Goal: Task Accomplishment & Management: Manage account settings

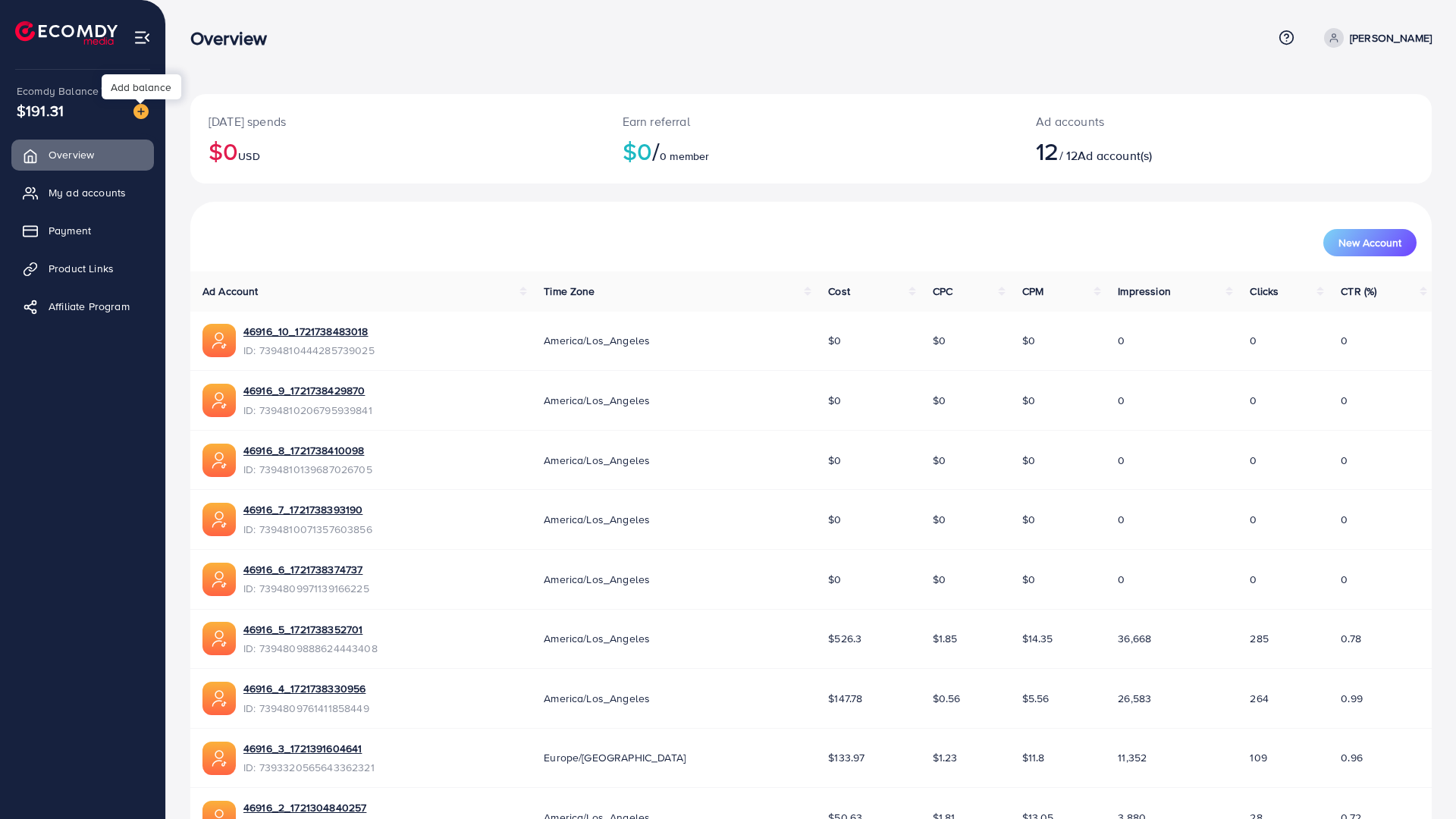
click at [137, 109] on img at bounding box center [141, 111] width 15 height 15
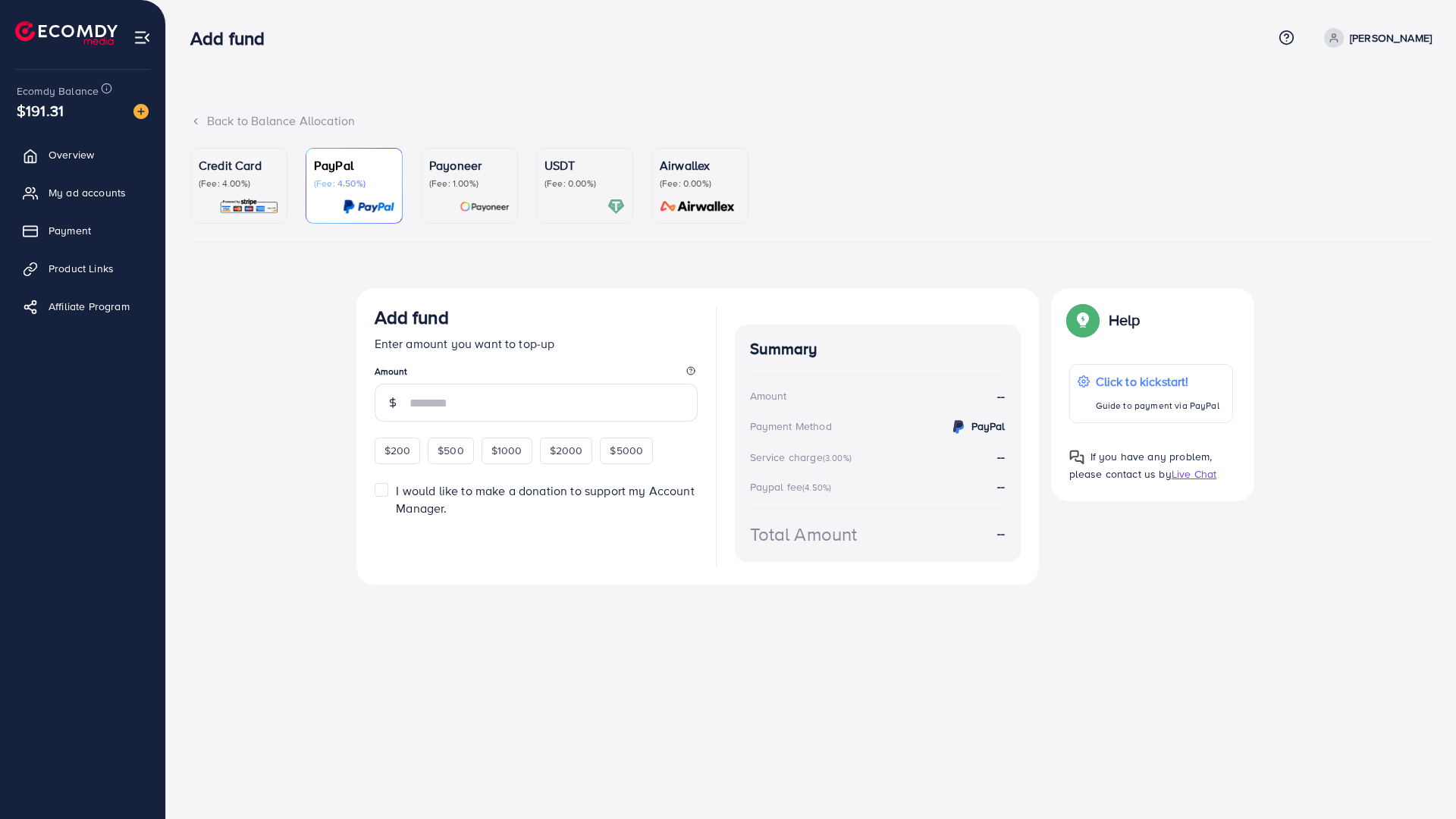
click at [563, 201] on div at bounding box center [585, 207] width 80 height 18
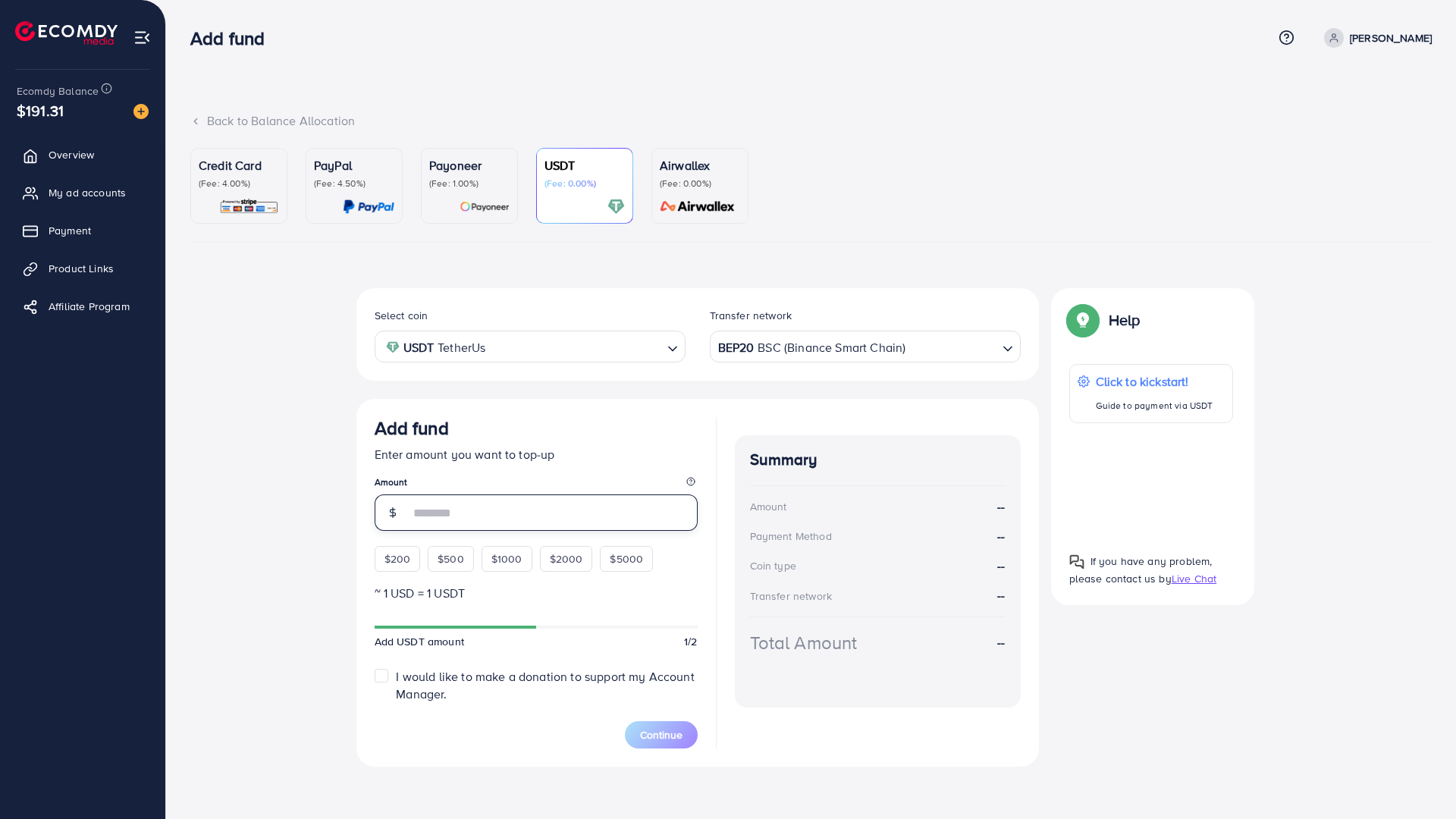
click at [500, 512] on input "number" at bounding box center [553, 513] width 288 height 37
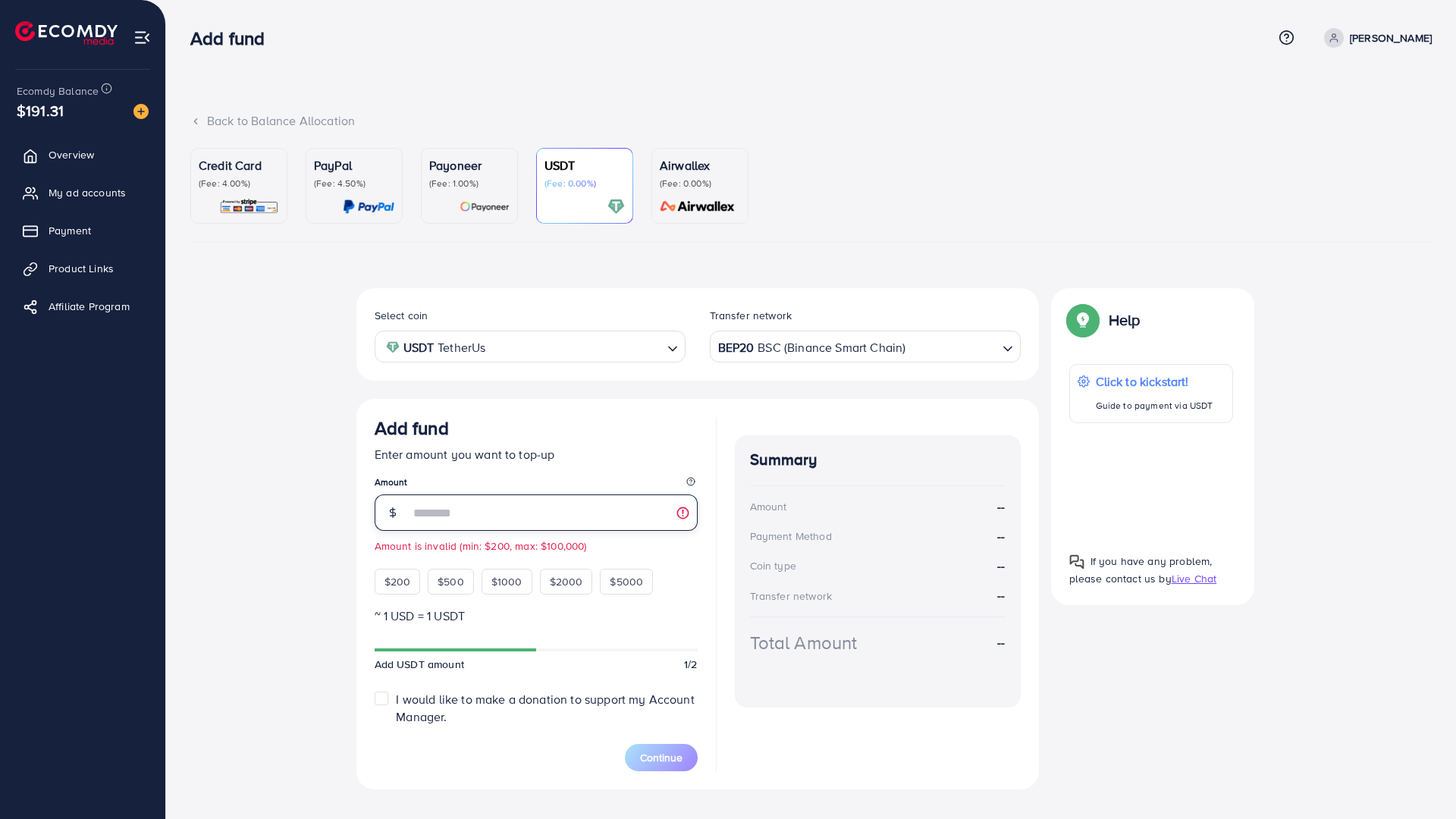
type input "*"
click at [499, 205] on img at bounding box center [485, 207] width 50 height 18
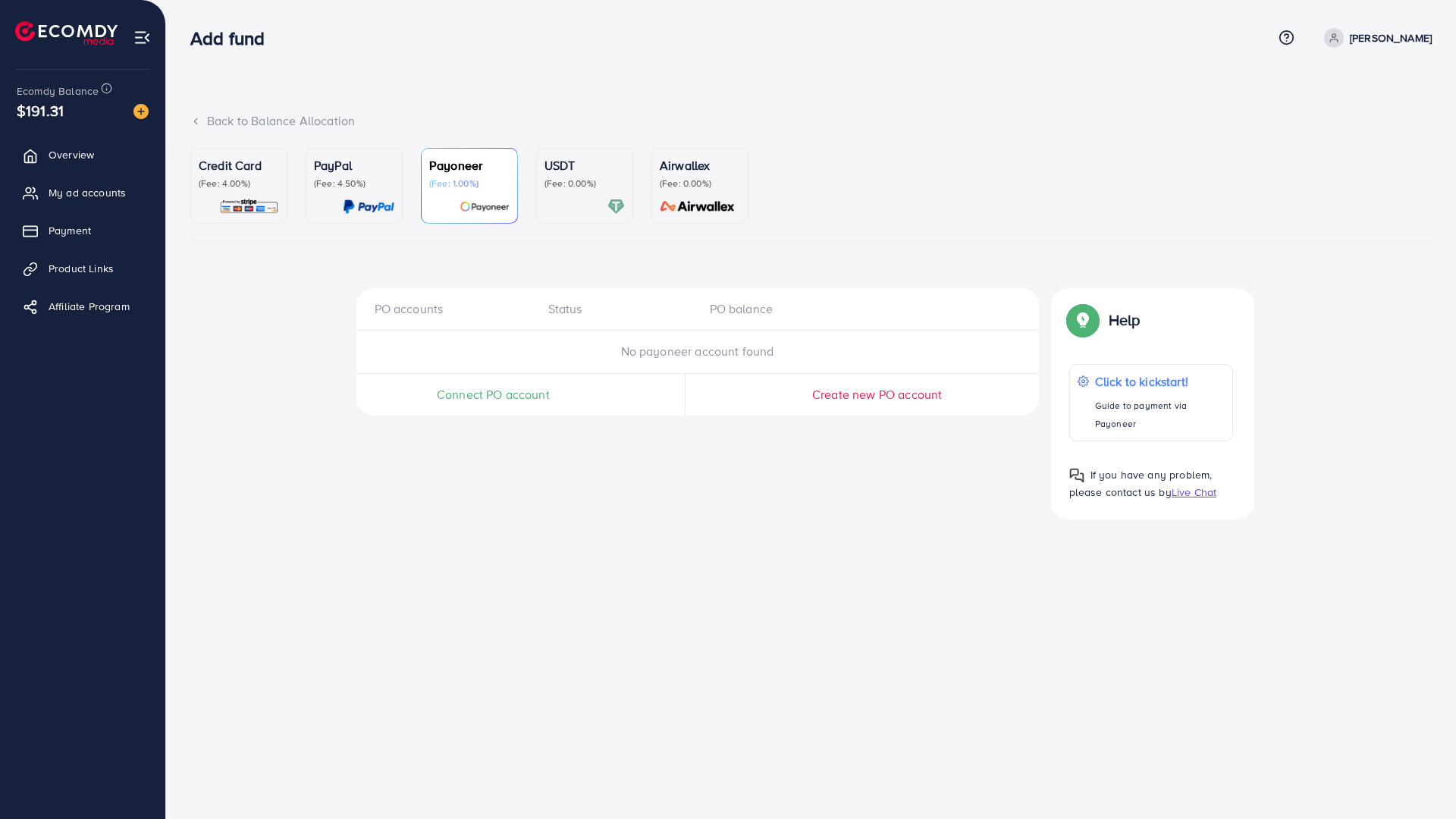
click at [582, 196] on div "USDT (Fee: 0.00%)" at bounding box center [585, 186] width 80 height 59
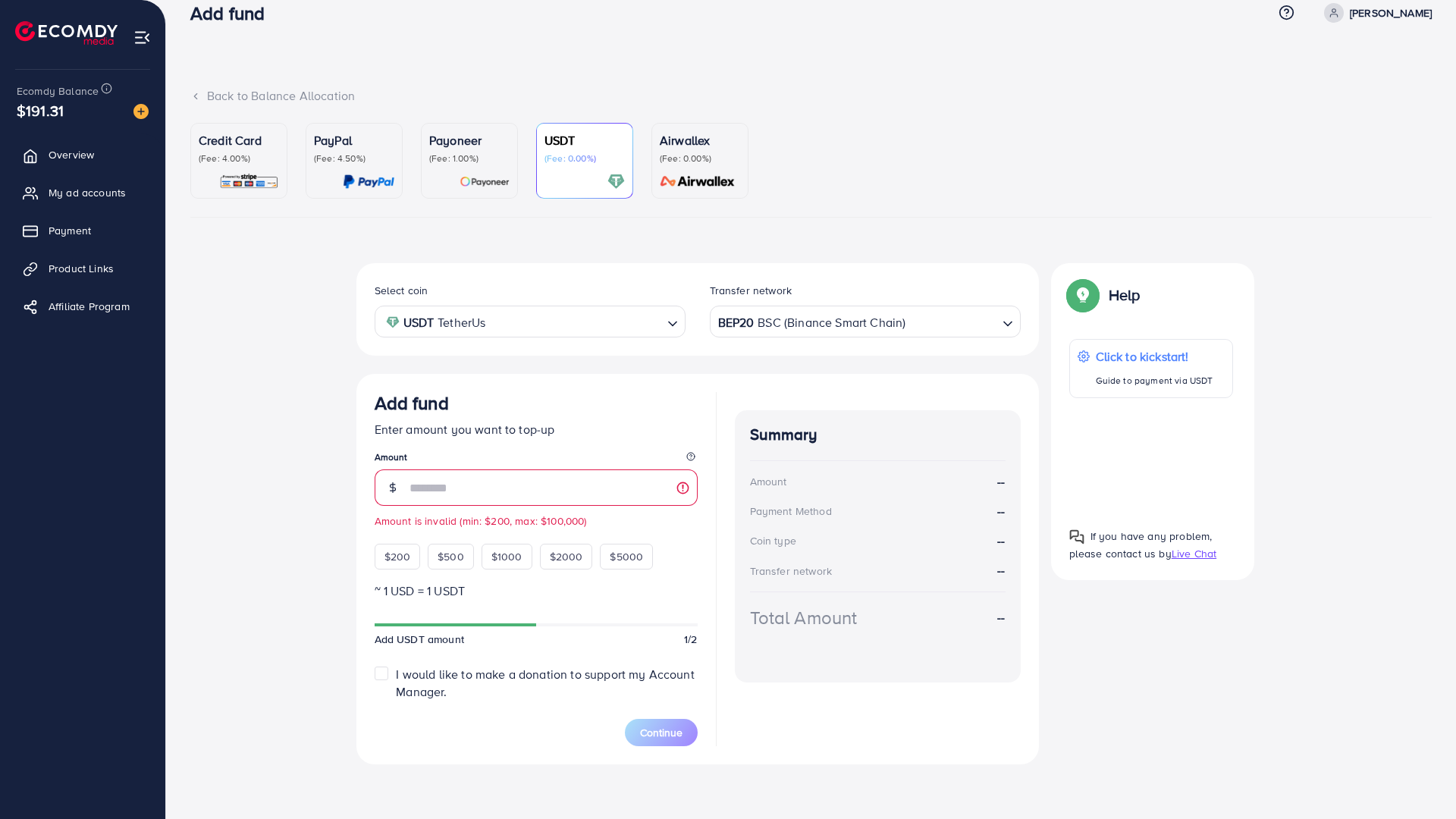
scroll to position [119, 0]
click at [832, 307] on div "BEP20 BSC (Binance Smart Chain)" at bounding box center [856, 321] width 283 height 27
click at [782, 394] on div "Select coin USDT TetherUs Loading... Transfer network TRC20 TRX (Tron) Loading.…" at bounding box center [697, 514] width 683 height 501
click at [590, 470] on input "*" at bounding box center [553, 488] width 288 height 37
click at [83, 153] on span "Overview" at bounding box center [75, 155] width 46 height 15
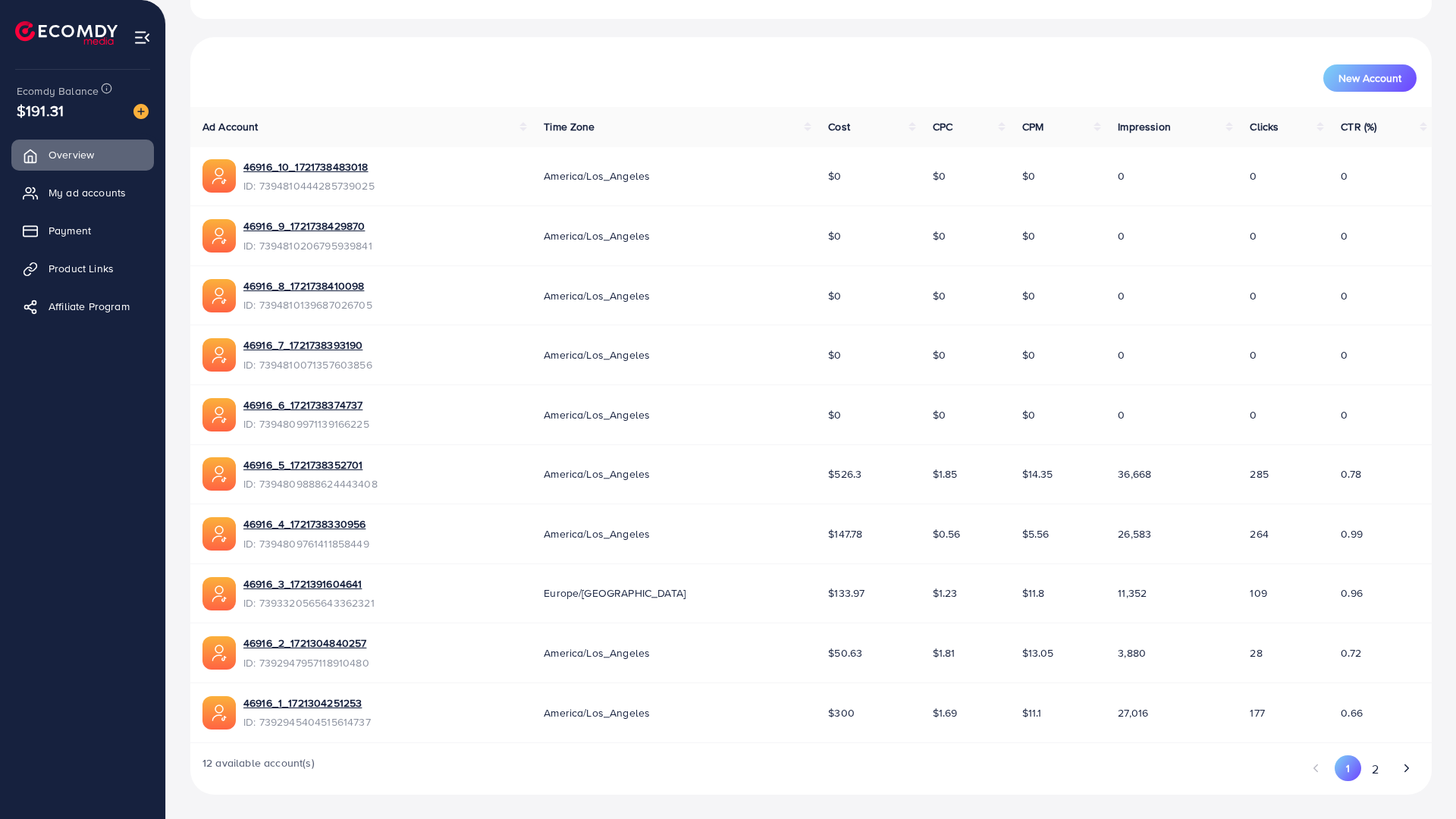
scroll to position [258, 0]
click at [1370, 756] on button "2" at bounding box center [1375, 769] width 28 height 28
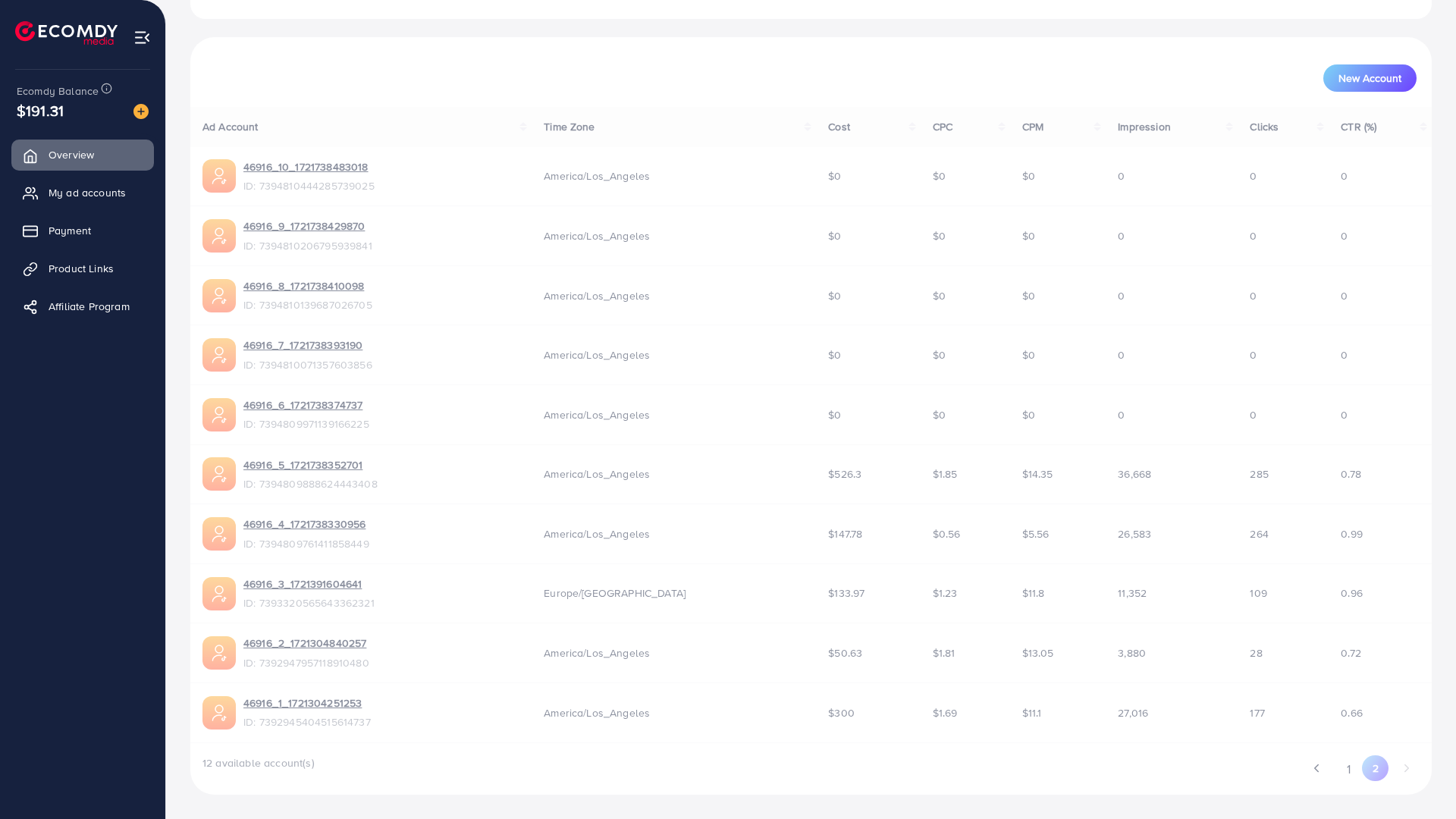
scroll to position [0, 0]
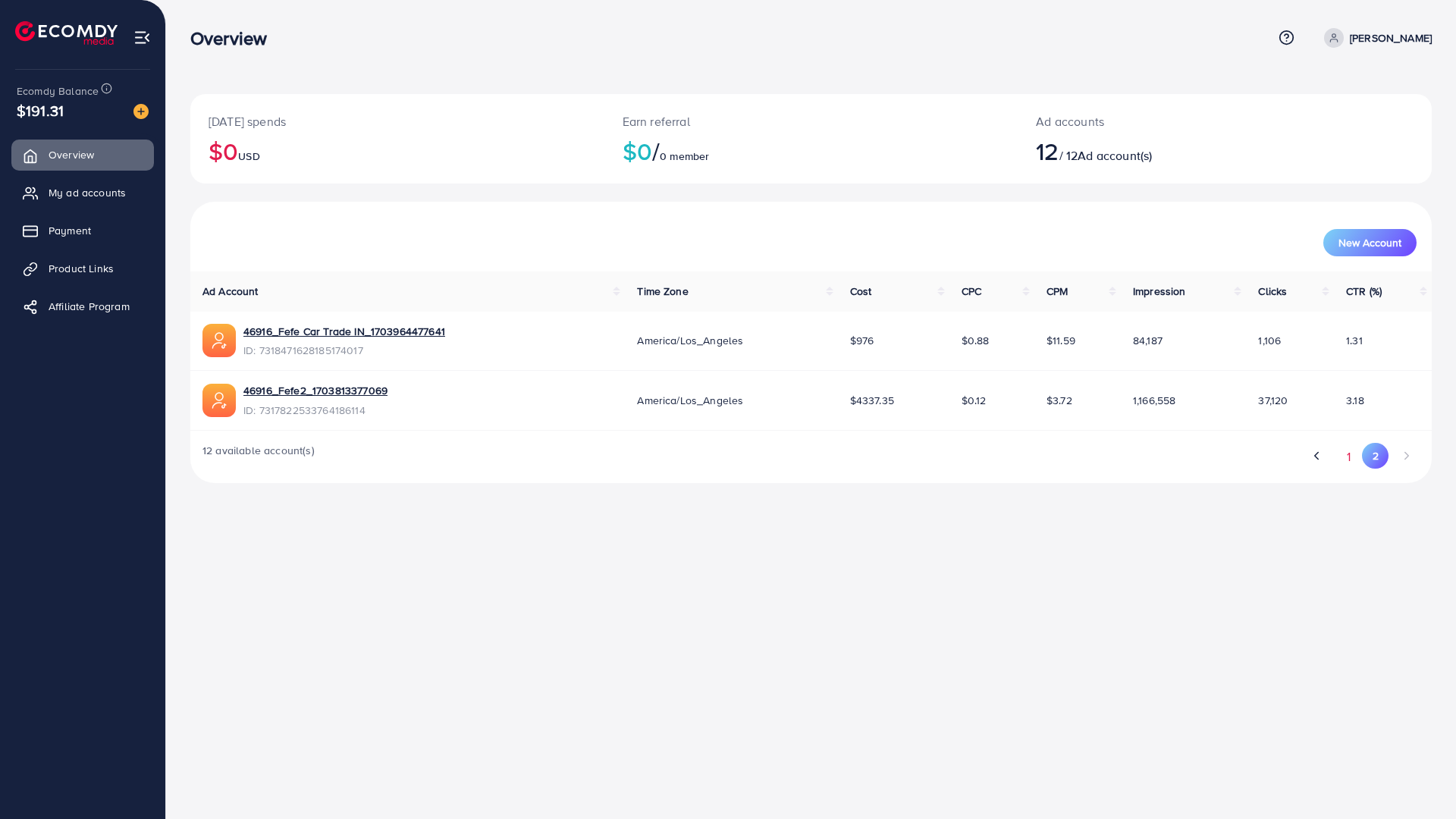
click at [1344, 452] on button "1" at bounding box center [1349, 456] width 27 height 28
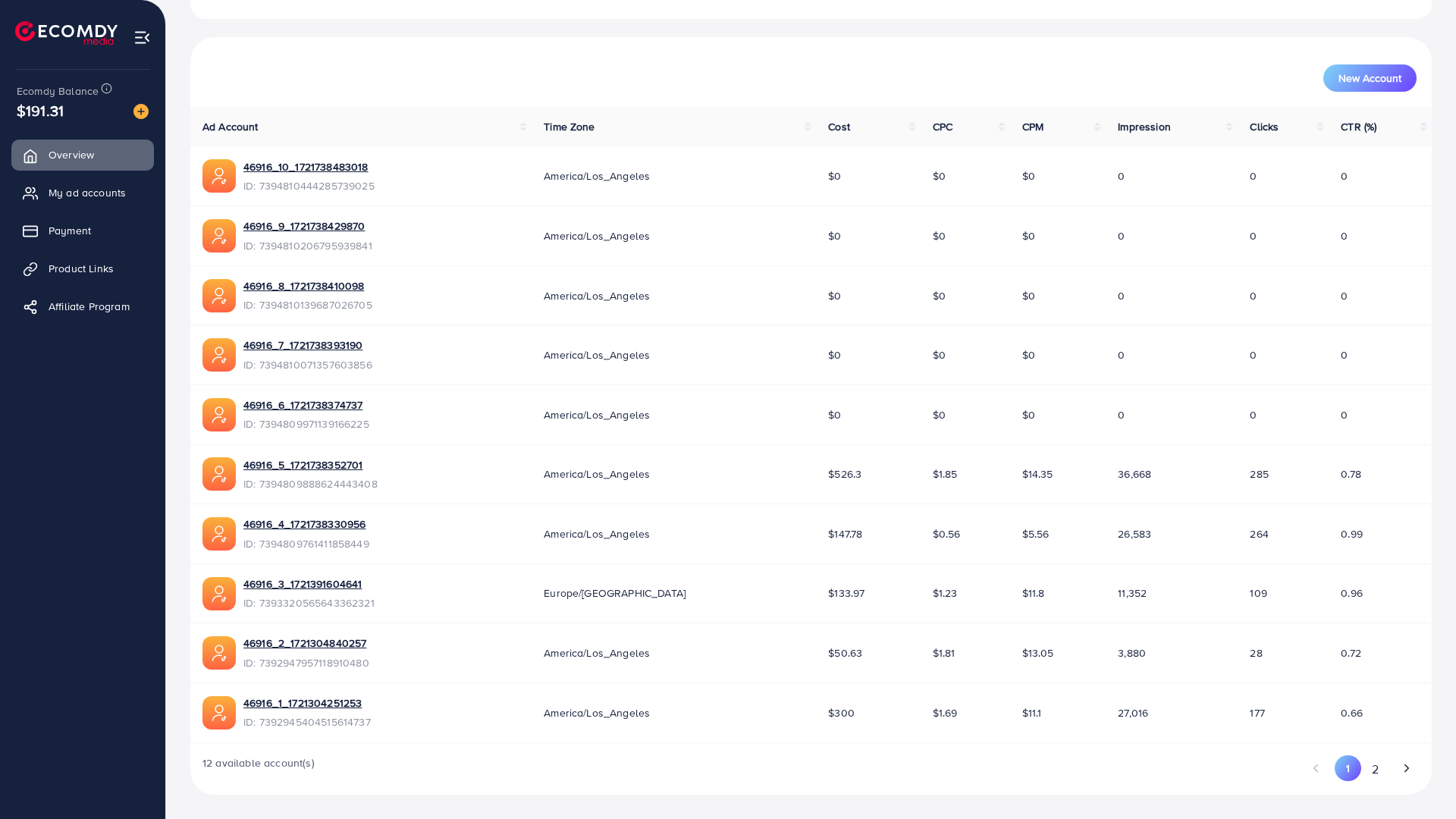
scroll to position [258, 0]
click at [100, 201] on link "My ad accounts" at bounding box center [83, 193] width 143 height 30
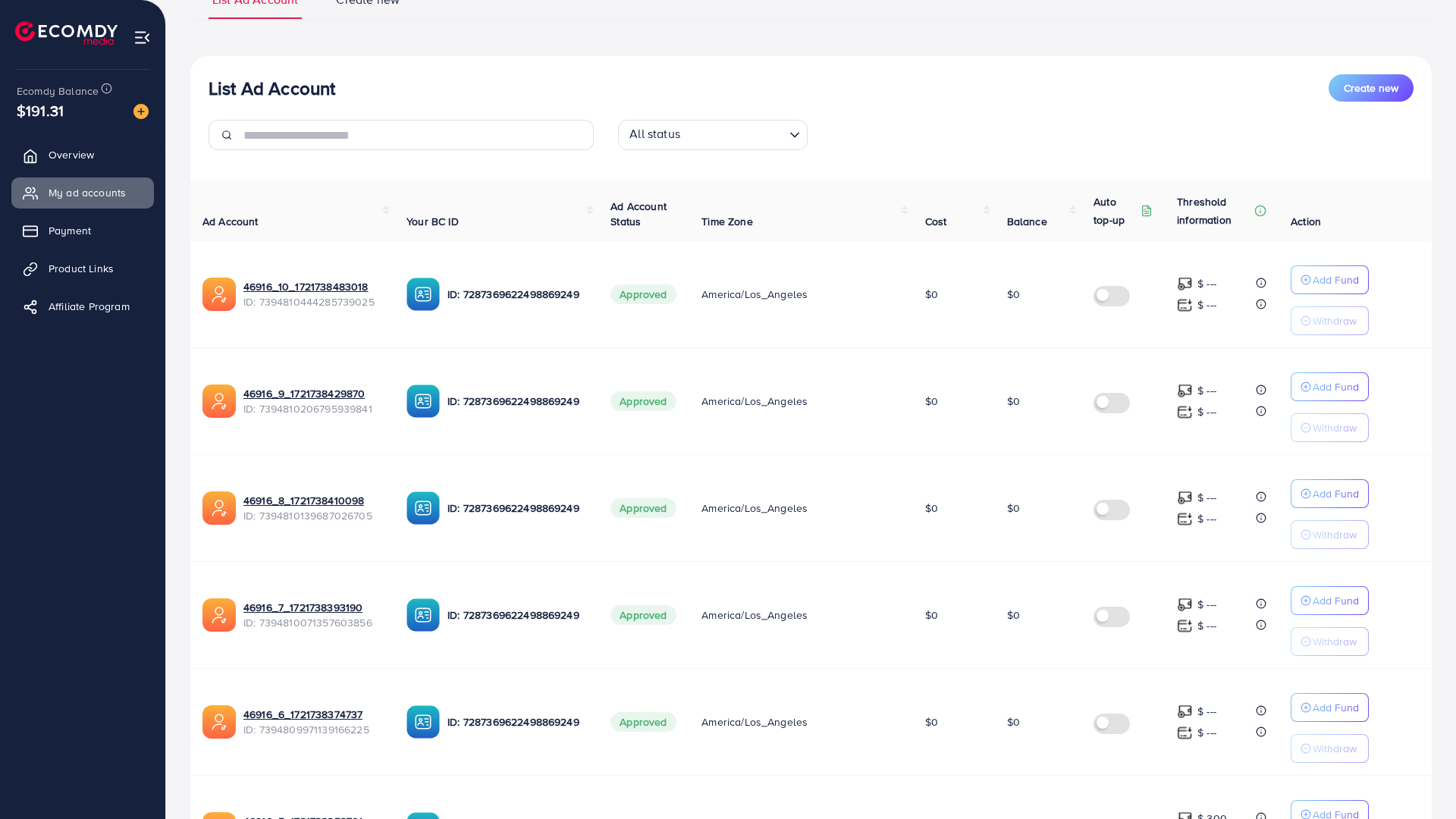
scroll to position [152, 0]
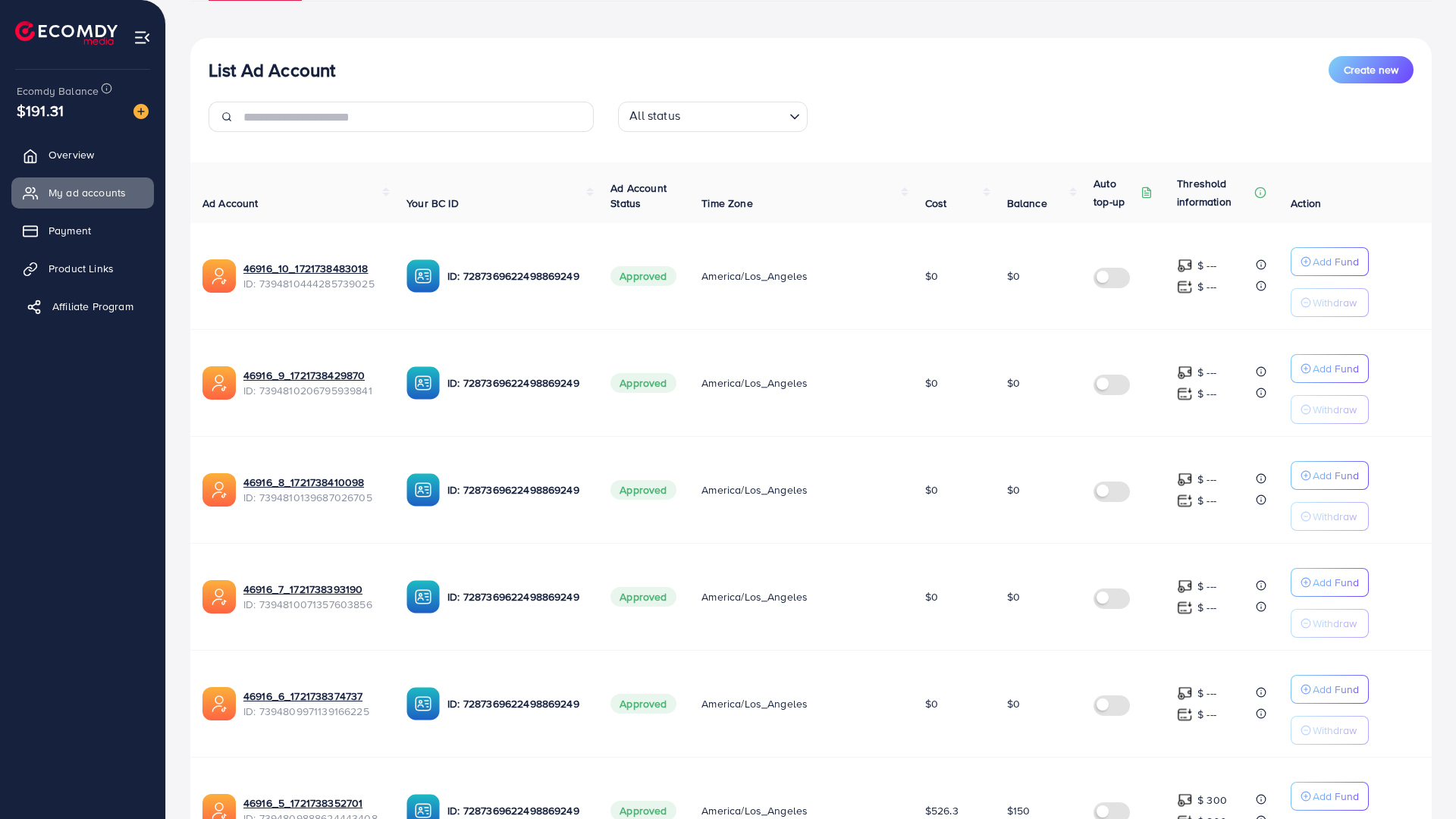
click at [121, 310] on span "Affiliate Program" at bounding box center [93, 306] width 81 height 15
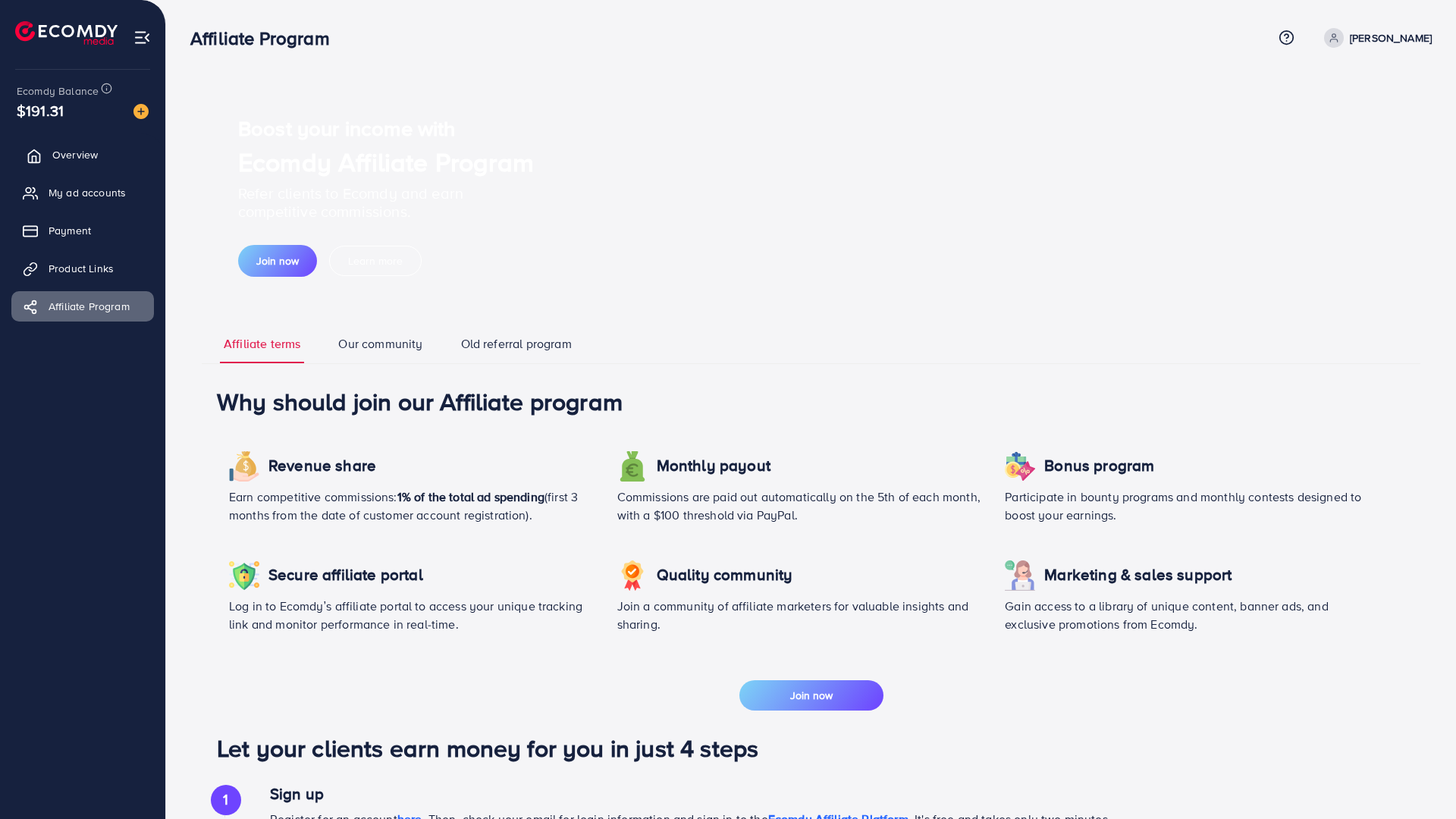
click at [89, 155] on span "Overview" at bounding box center [75, 155] width 46 height 15
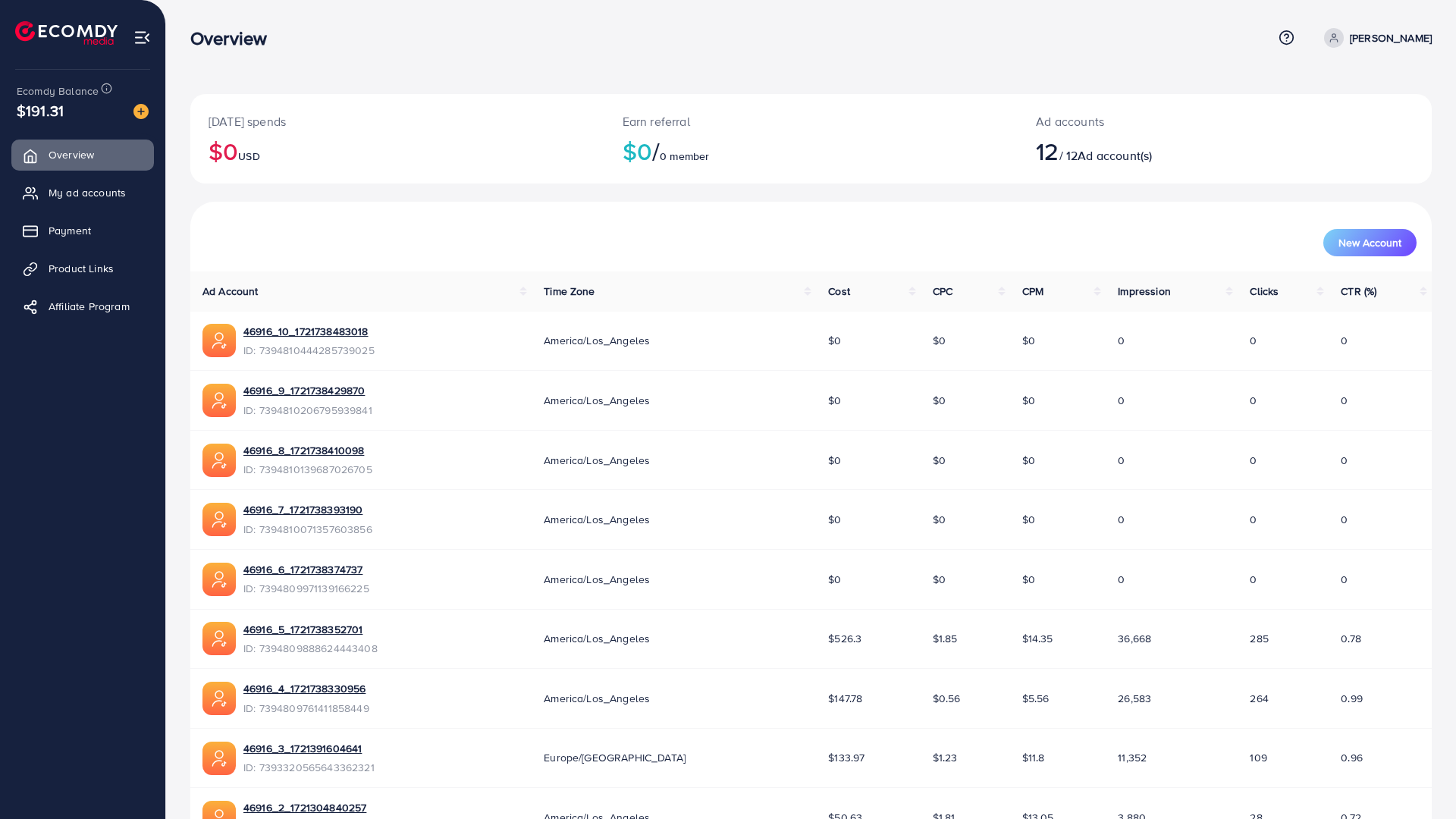
click at [1378, 41] on p "[PERSON_NAME]" at bounding box center [1391, 38] width 82 height 18
click at [1341, 95] on span "Profile" at bounding box center [1337, 90] width 35 height 18
select select "**********"
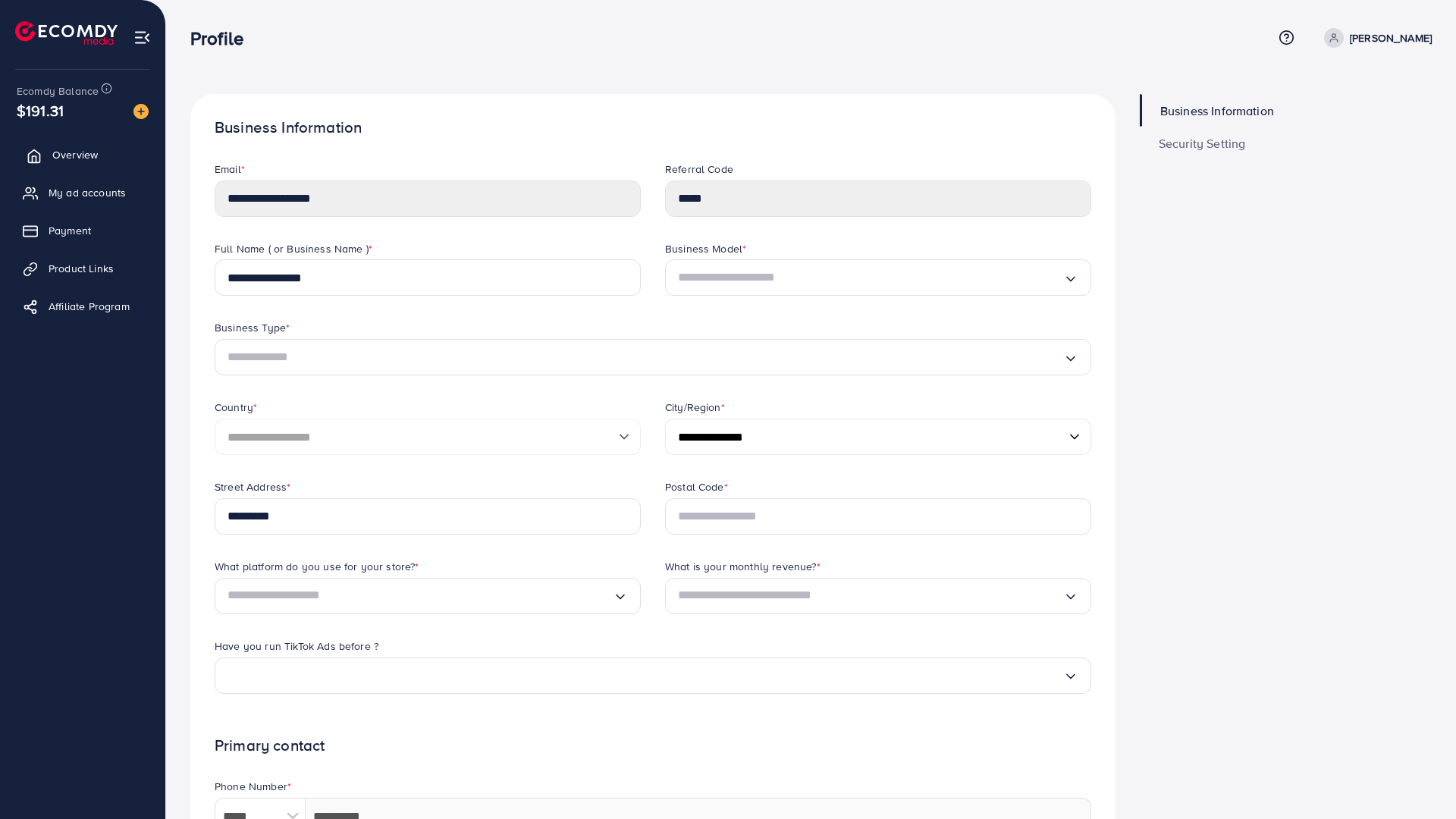
click at [89, 154] on span "Overview" at bounding box center [75, 155] width 46 height 15
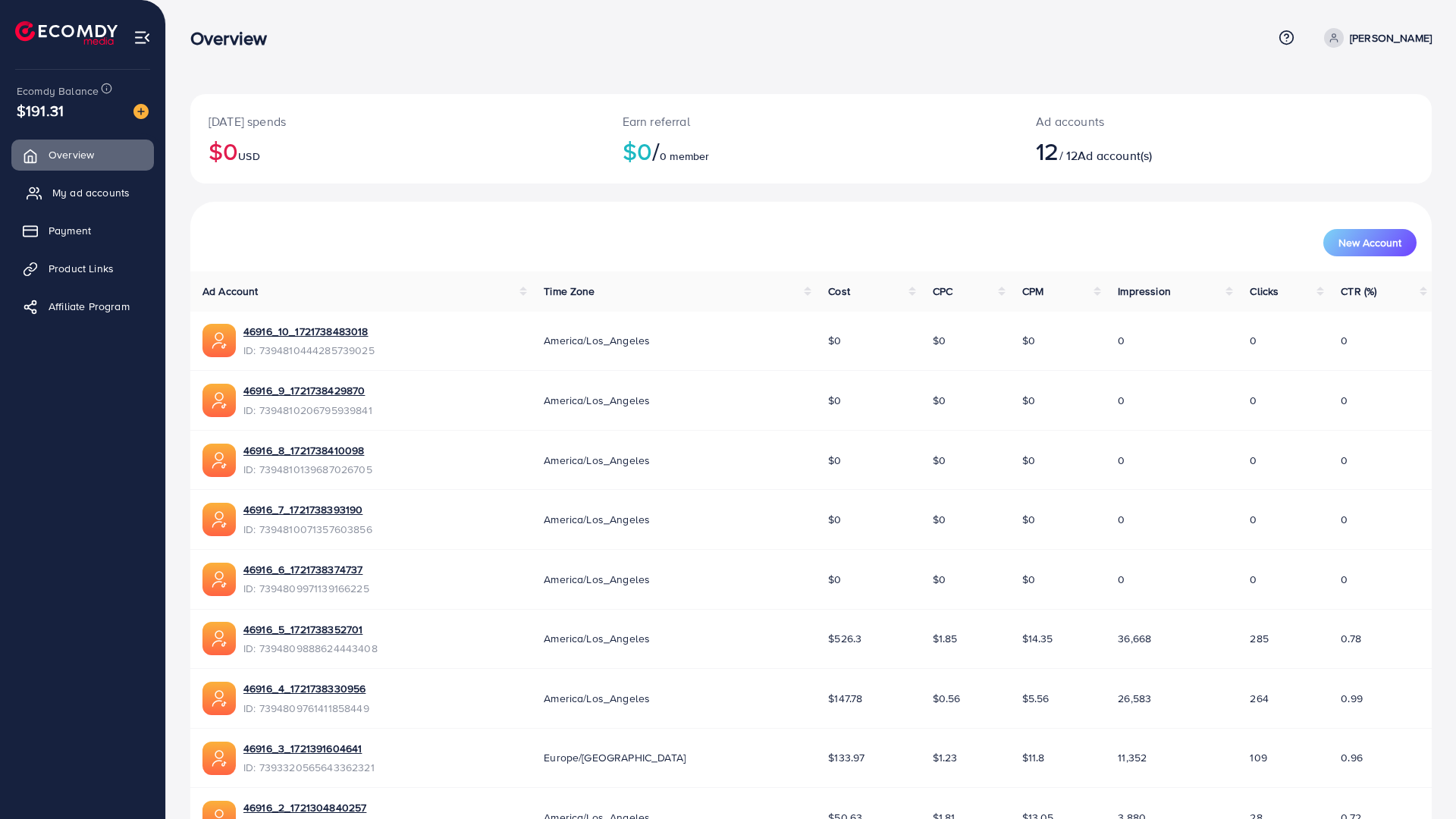
click at [108, 196] on span "My ad accounts" at bounding box center [91, 192] width 78 height 15
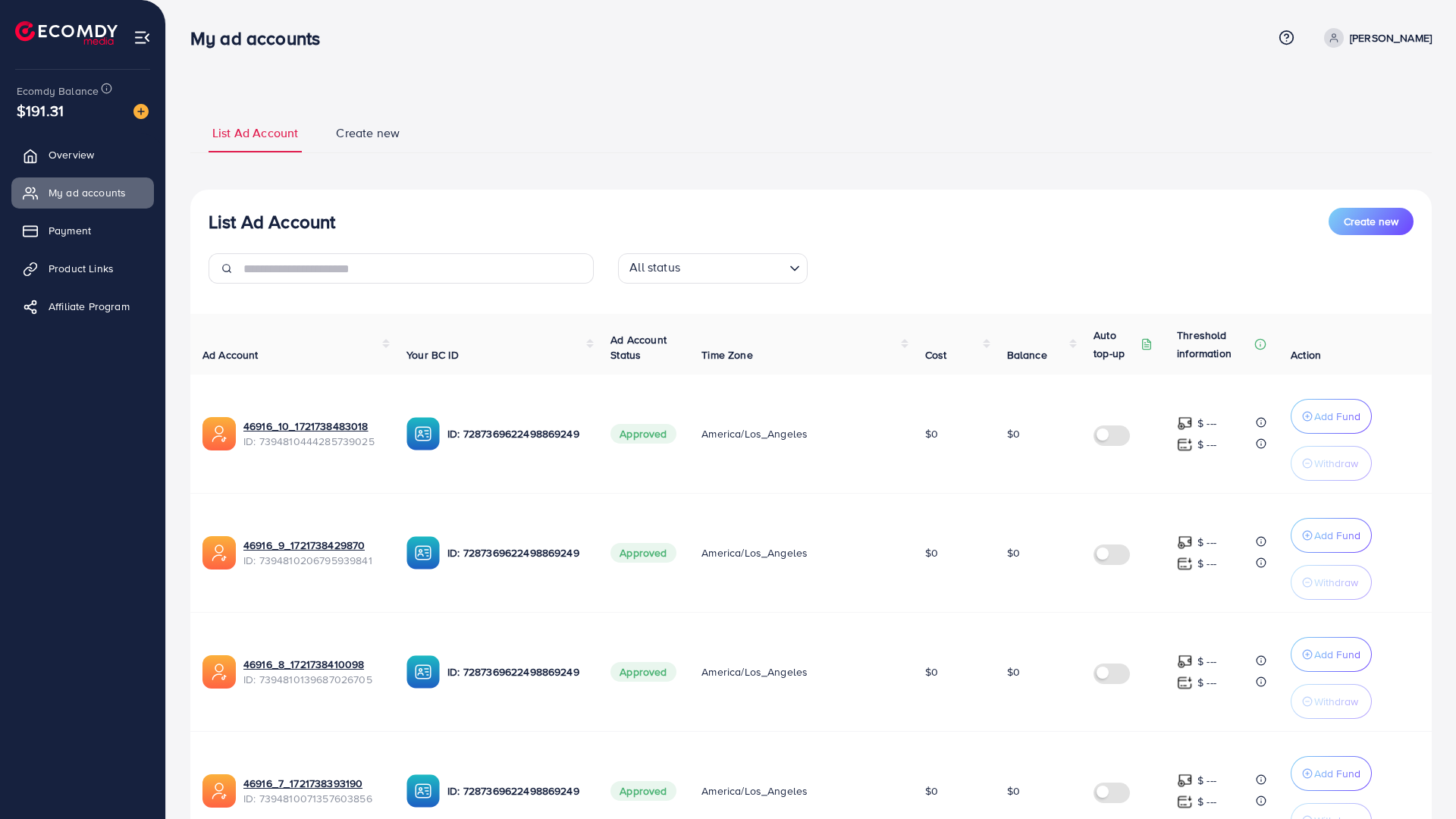
click at [1367, 37] on p "[PERSON_NAME]" at bounding box center [1391, 38] width 82 height 18
click at [1322, 79] on link "Profile" at bounding box center [1359, 90] width 144 height 34
select select "**********"
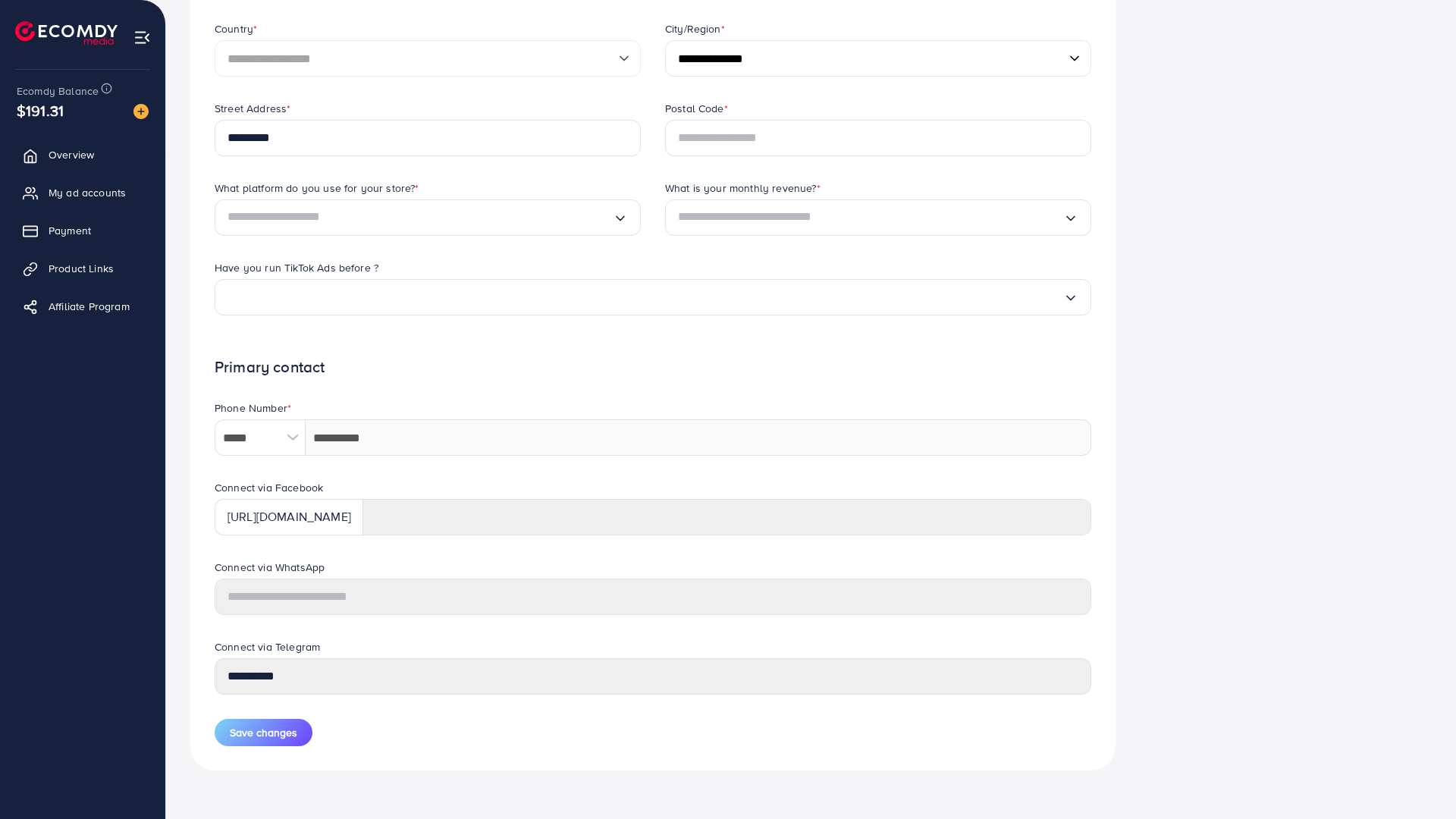
scroll to position [472, 0]
click at [50, 147] on link "Overview" at bounding box center [83, 155] width 143 height 30
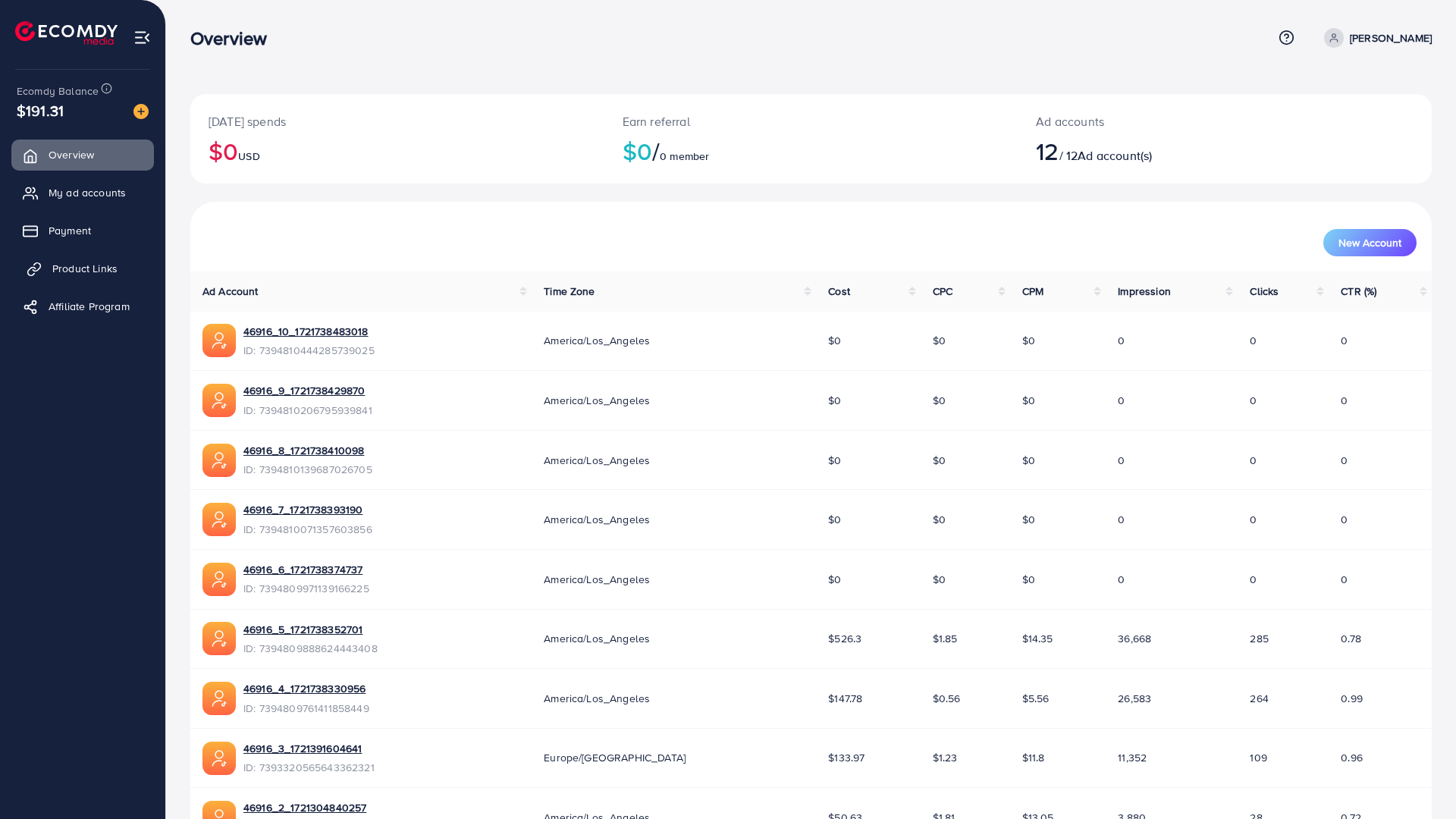
click at [125, 277] on link "Product Links" at bounding box center [83, 269] width 143 height 30
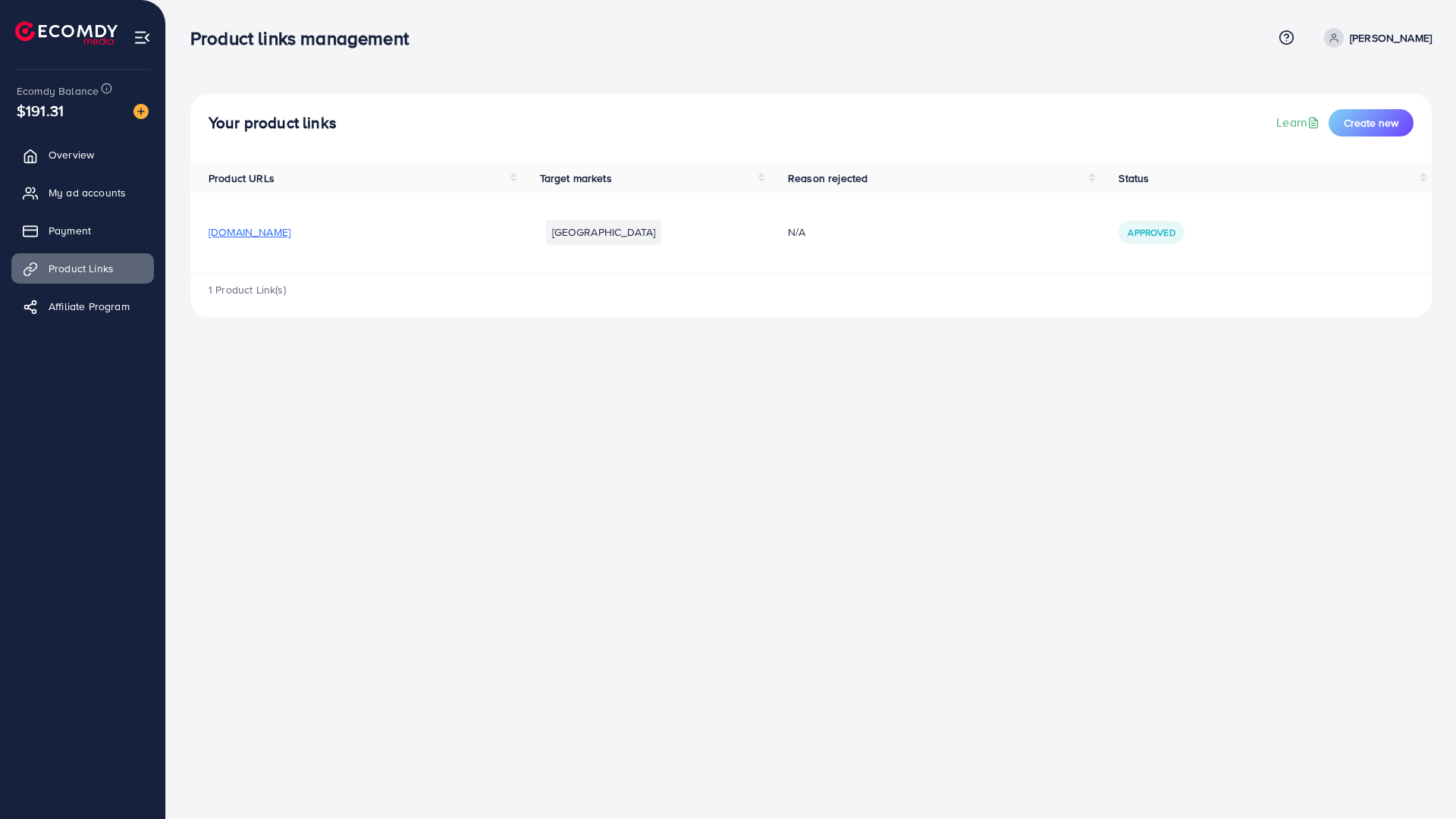
click at [237, 234] on span "[DOMAIN_NAME]" at bounding box center [250, 231] width 82 height 15
click at [108, 144] on link "Overview" at bounding box center [83, 155] width 143 height 30
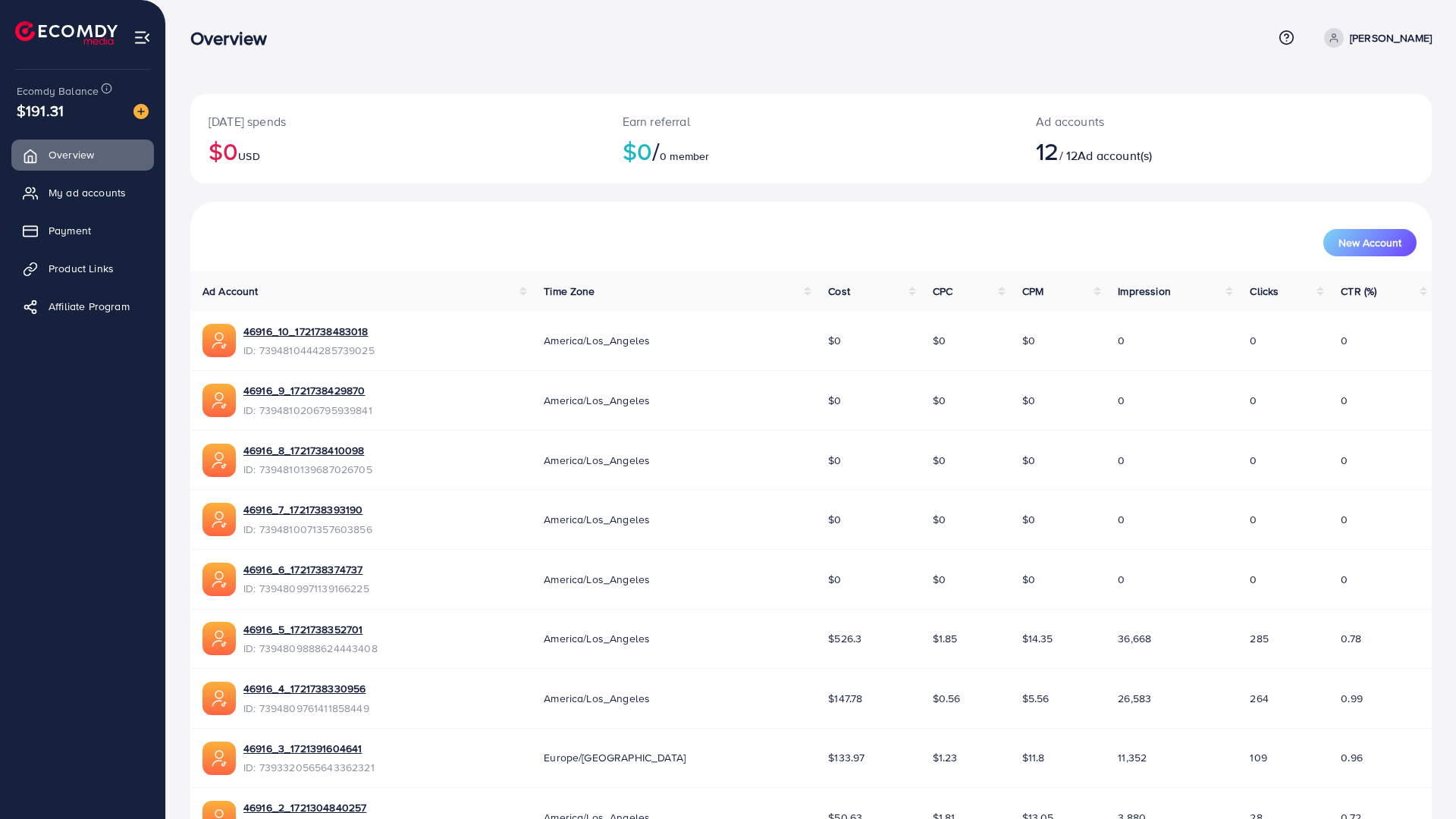
click at [1362, 31] on p "[PERSON_NAME]" at bounding box center [1391, 38] width 82 height 18
click at [509, 104] on div "[DATE] spends $0 USD" at bounding box center [397, 138] width 414 height 89
click at [76, 235] on span "Payment" at bounding box center [74, 230] width 43 height 15
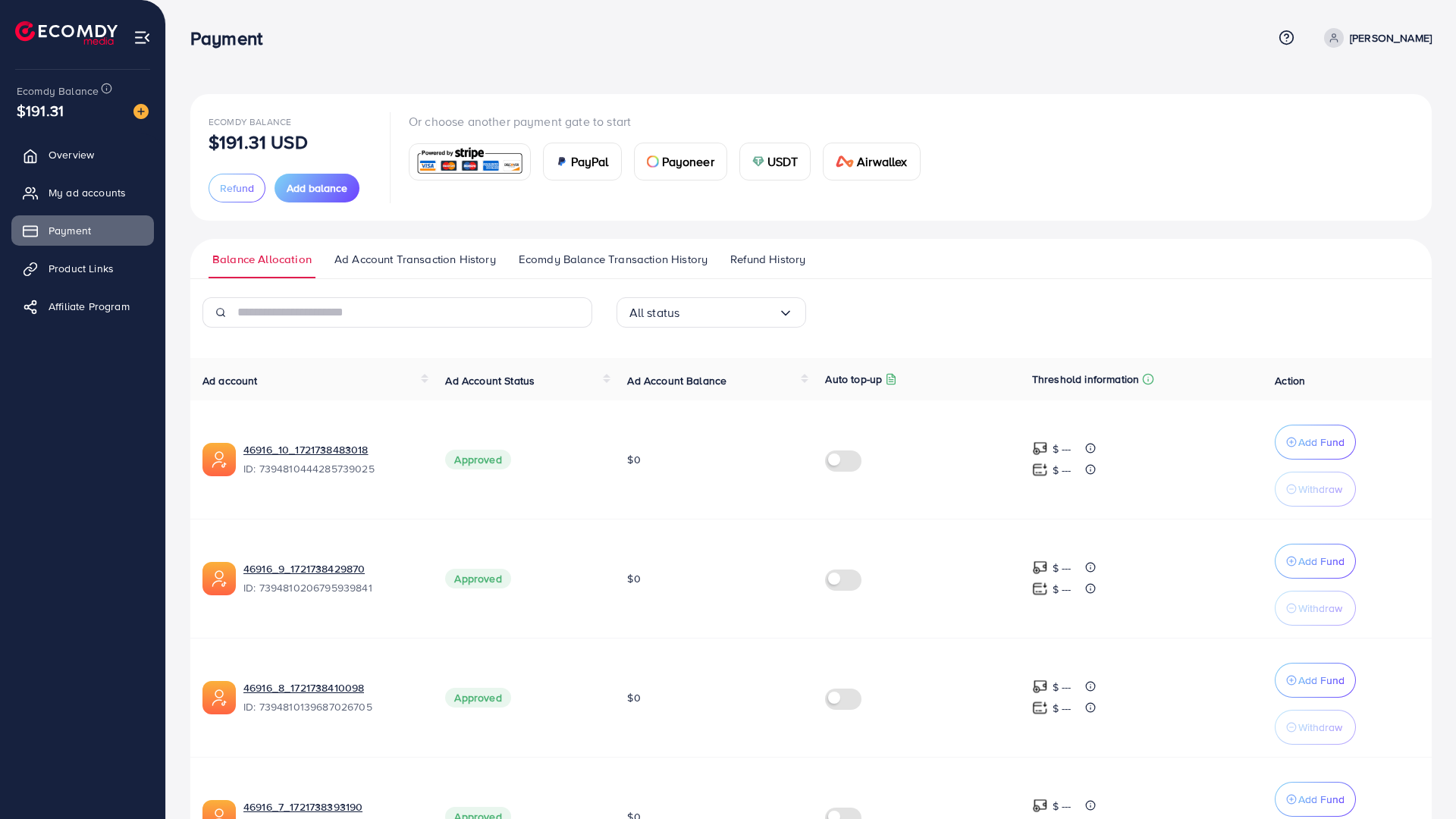
click at [742, 263] on span "Refund History" at bounding box center [768, 259] width 75 height 17
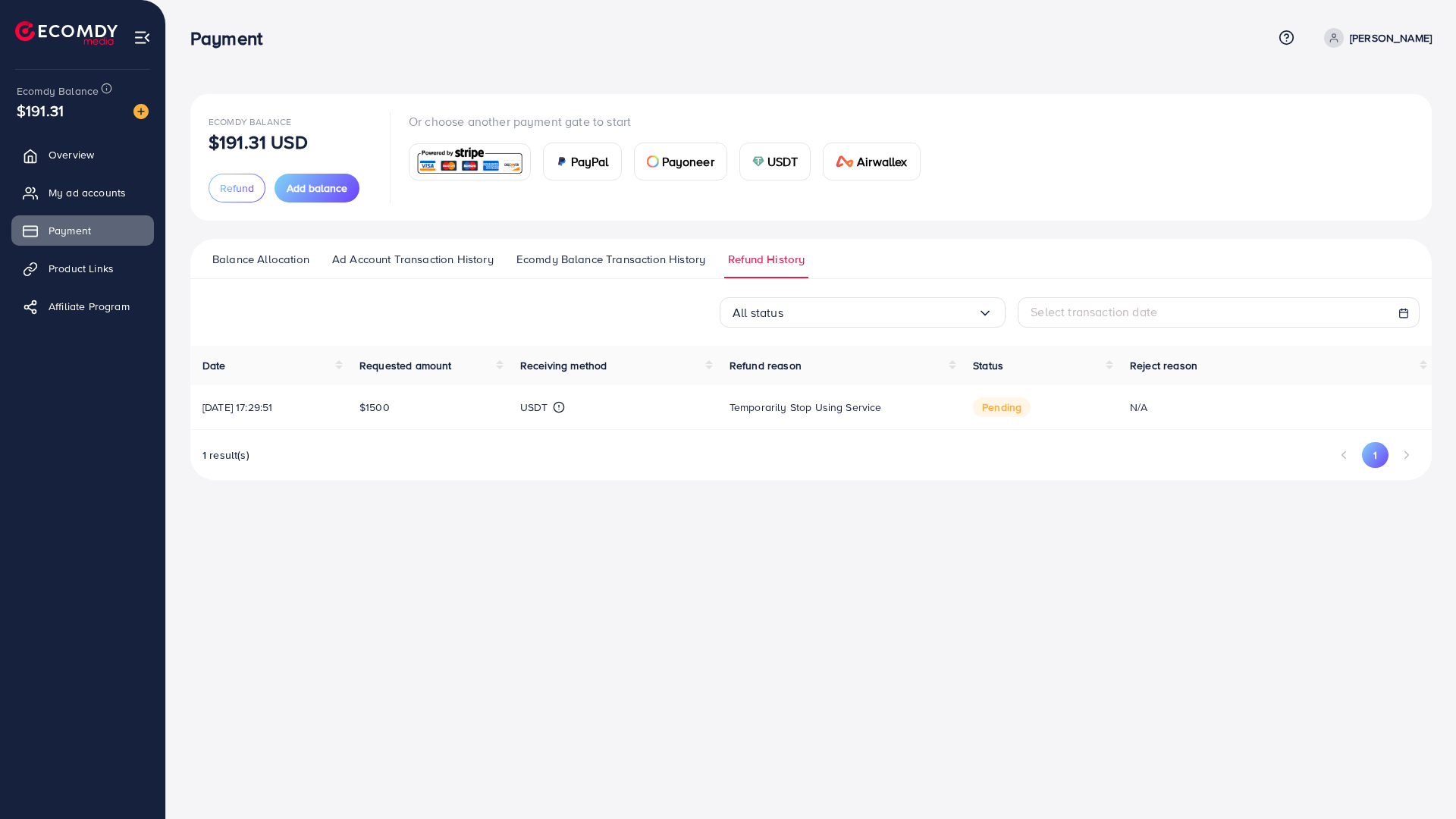
click at [625, 261] on span "Ecomdy Balance Transaction History" at bounding box center [611, 259] width 189 height 17
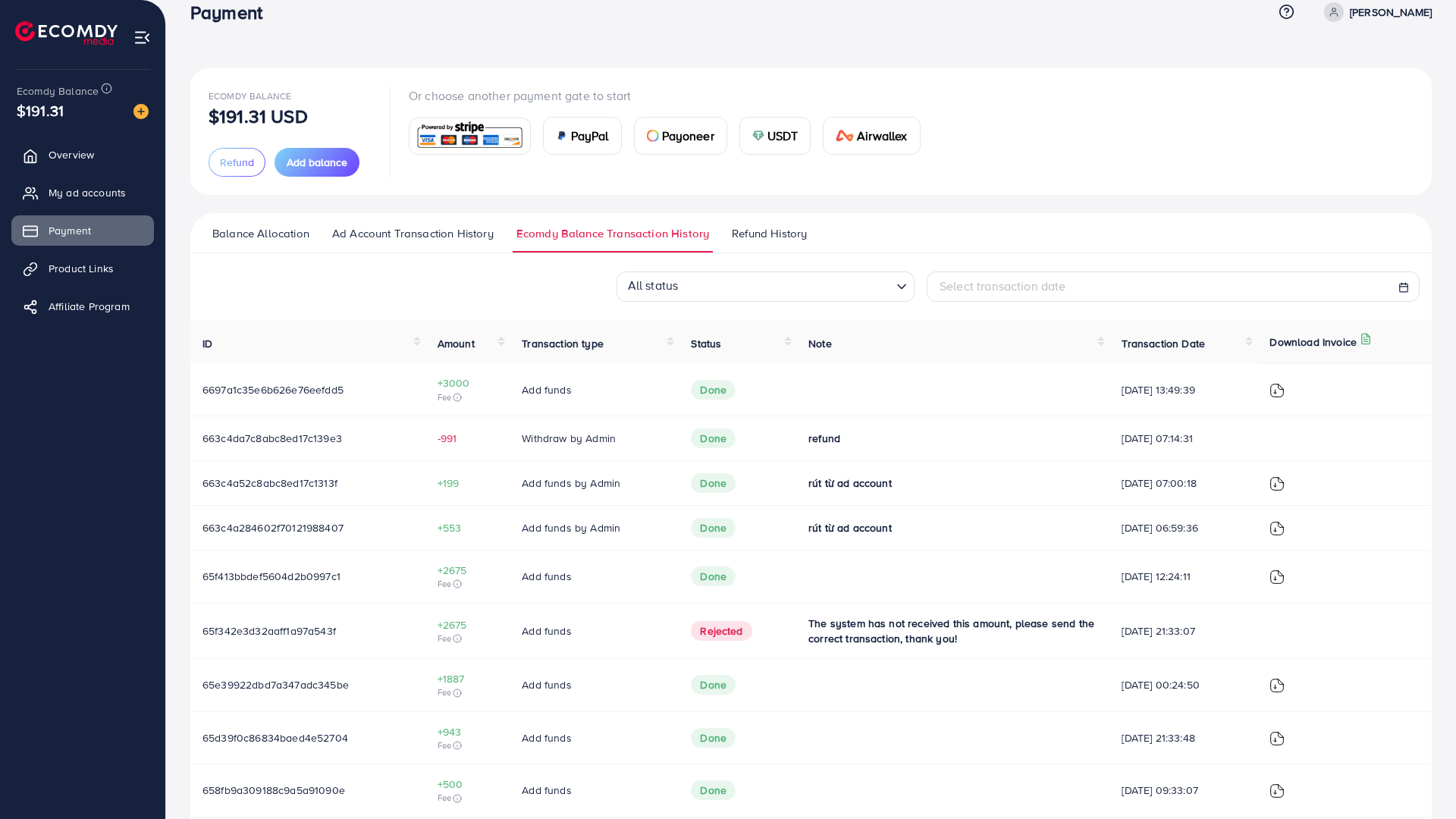
scroll to position [7, 0]
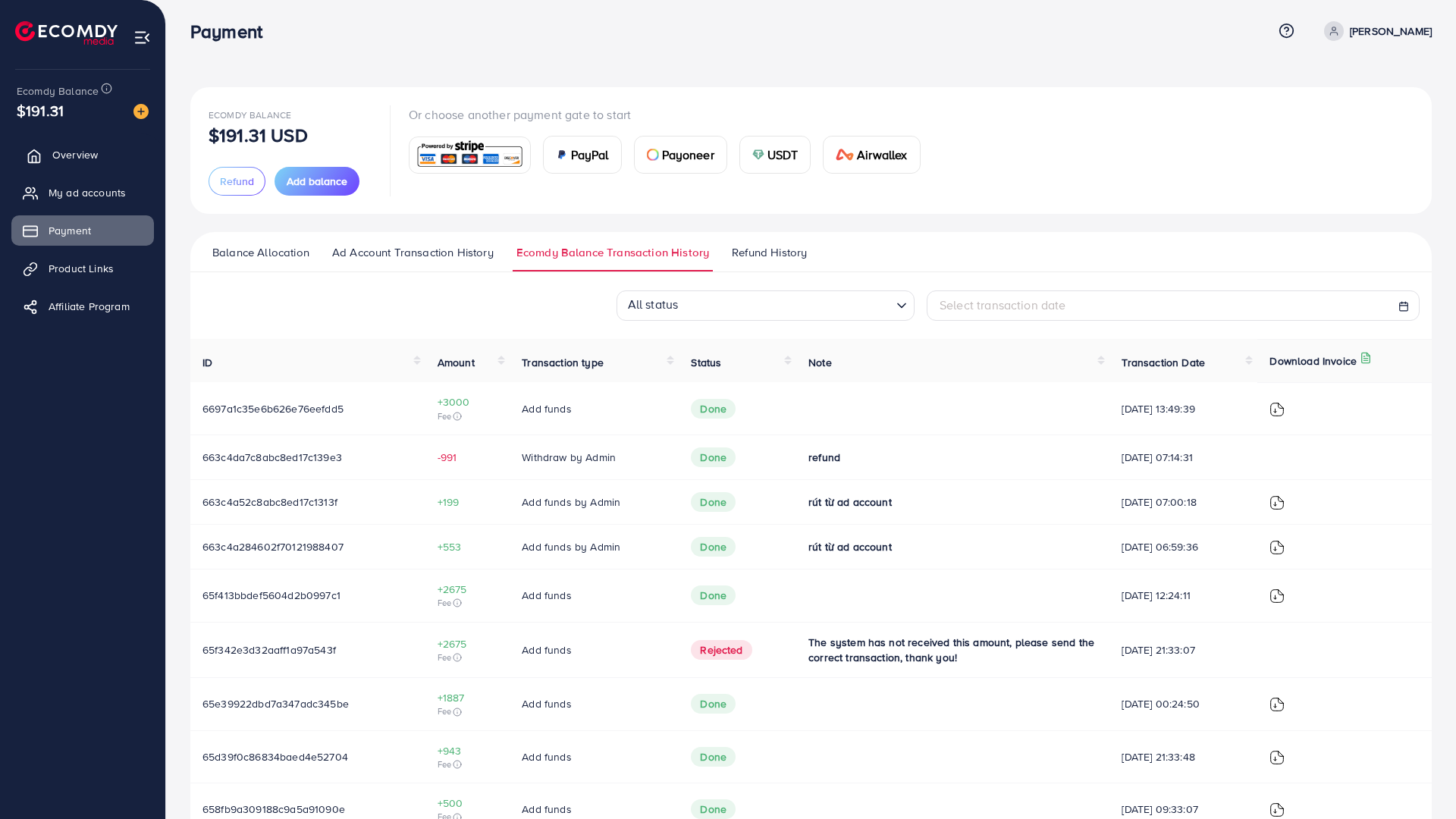
click at [99, 140] on link "Overview" at bounding box center [83, 155] width 143 height 30
